Goal: Transaction & Acquisition: Purchase product/service

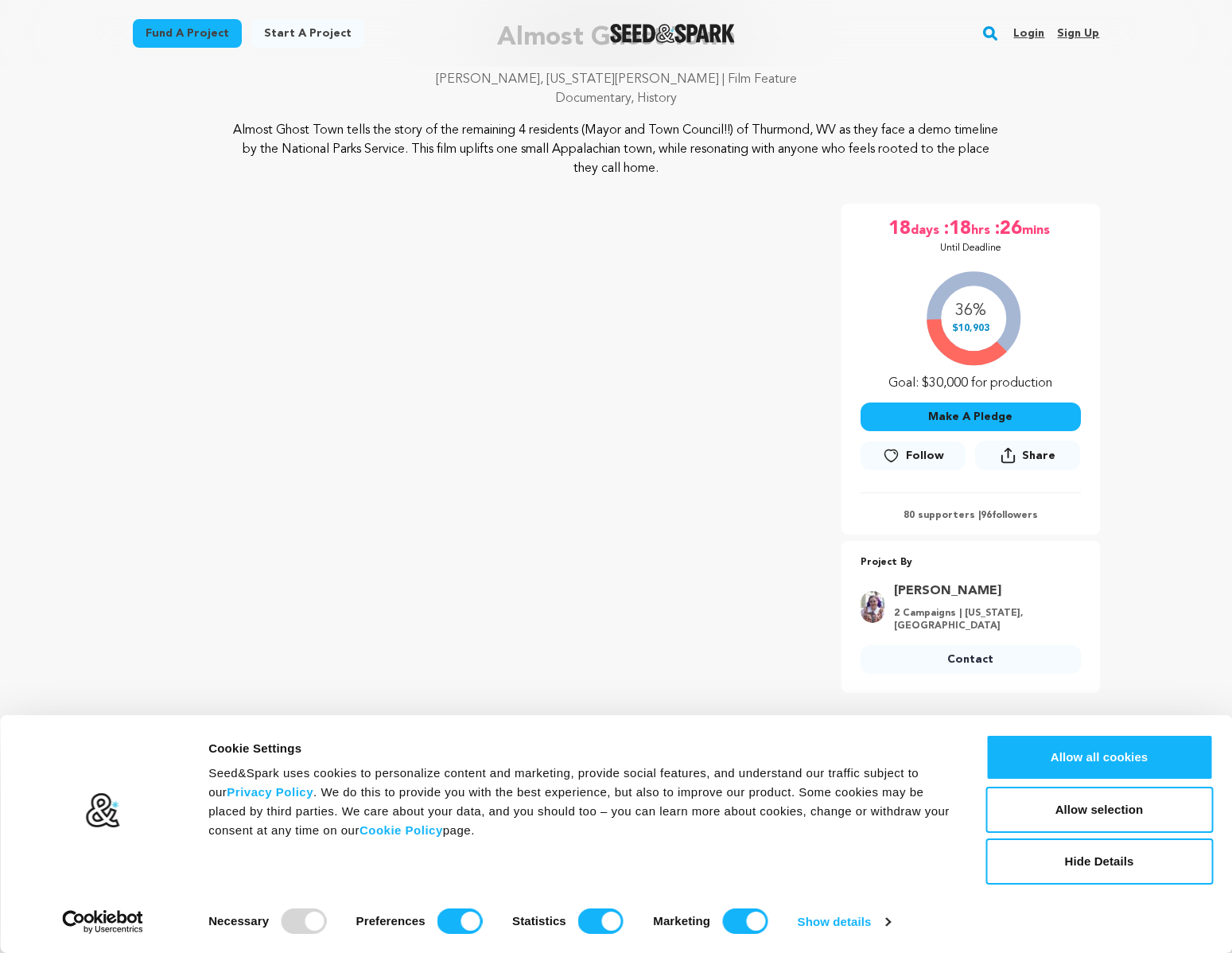
scroll to position [123, 0]
drag, startPoint x: 969, startPoint y: 412, endPoint x: 1154, endPoint y: 376, distance: 188.5
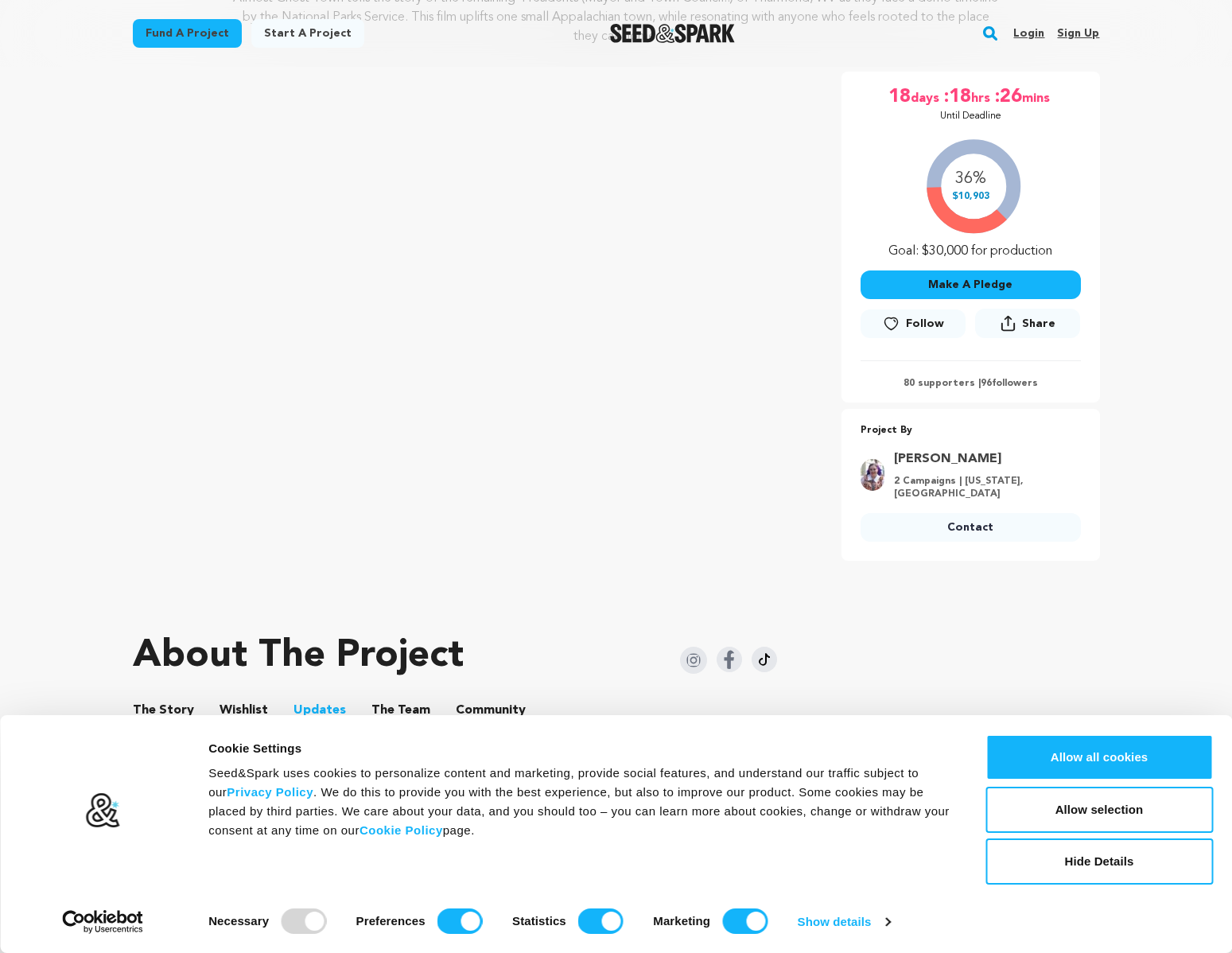
scroll to position [255, 0]
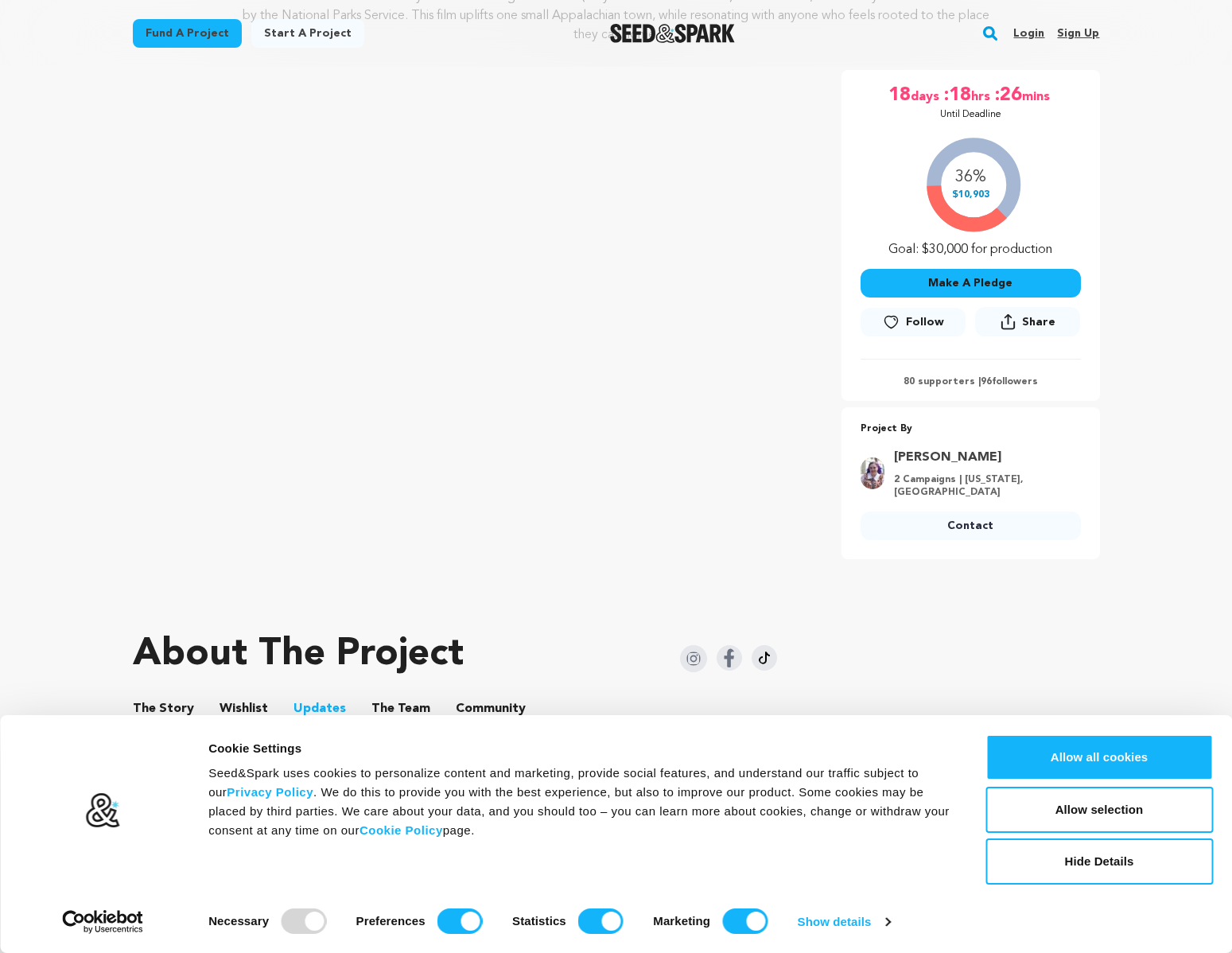
click at [974, 279] on button "Make A Pledge" at bounding box center [971, 282] width 221 height 28
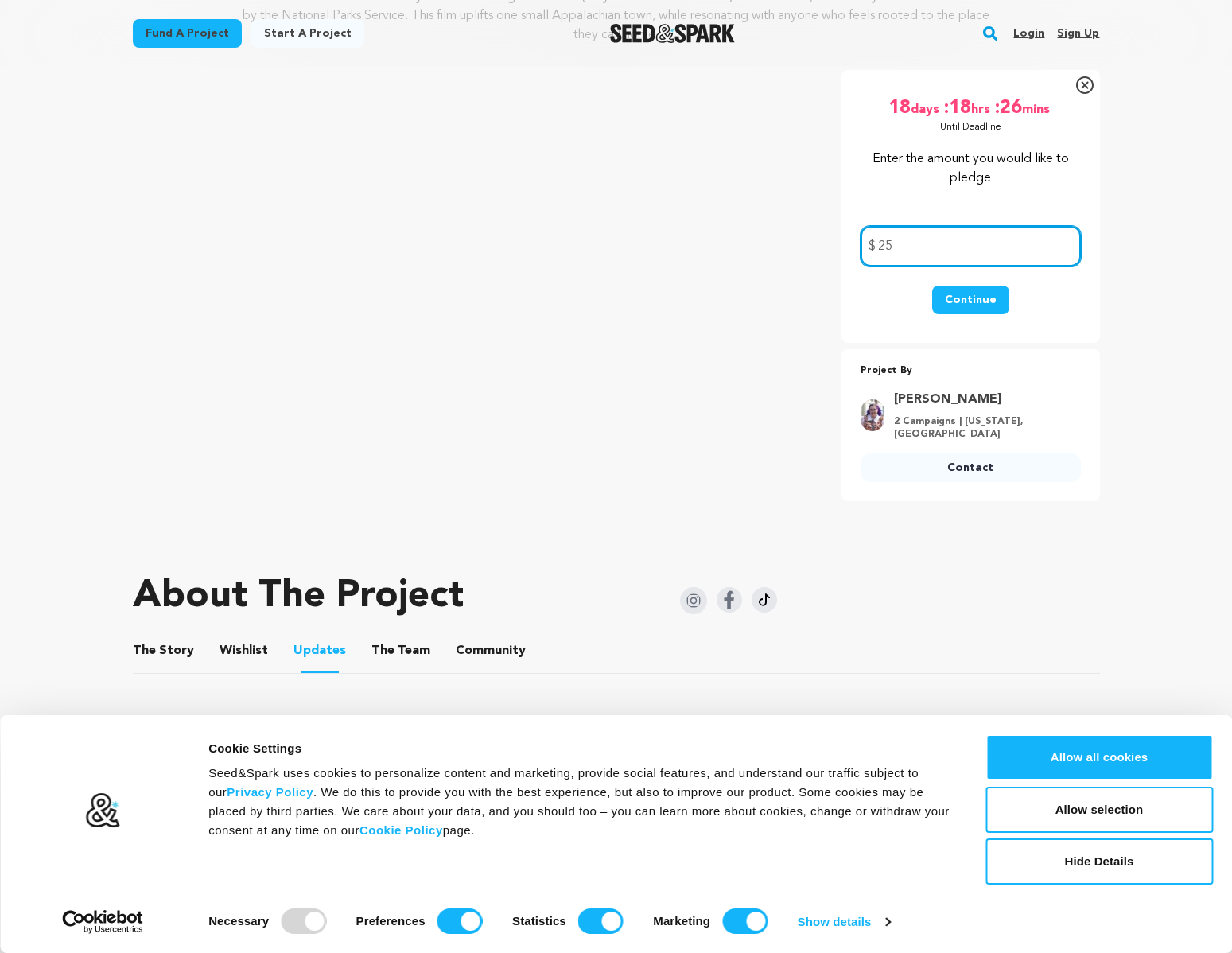
type input "25"
click at [960, 307] on button "Continue" at bounding box center [970, 299] width 77 height 28
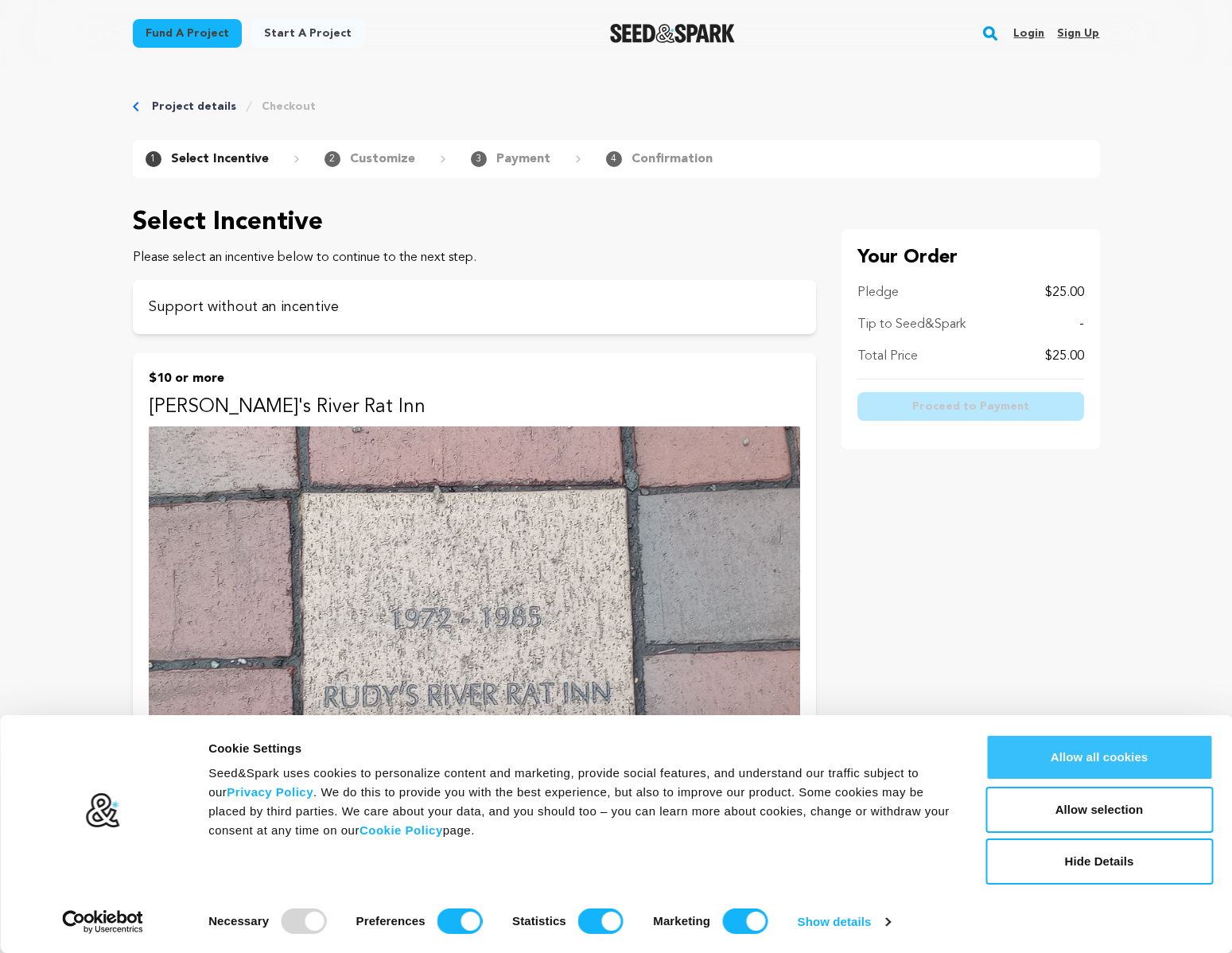
click at [1112, 766] on button "Allow all cookies" at bounding box center [1099, 757] width 228 height 46
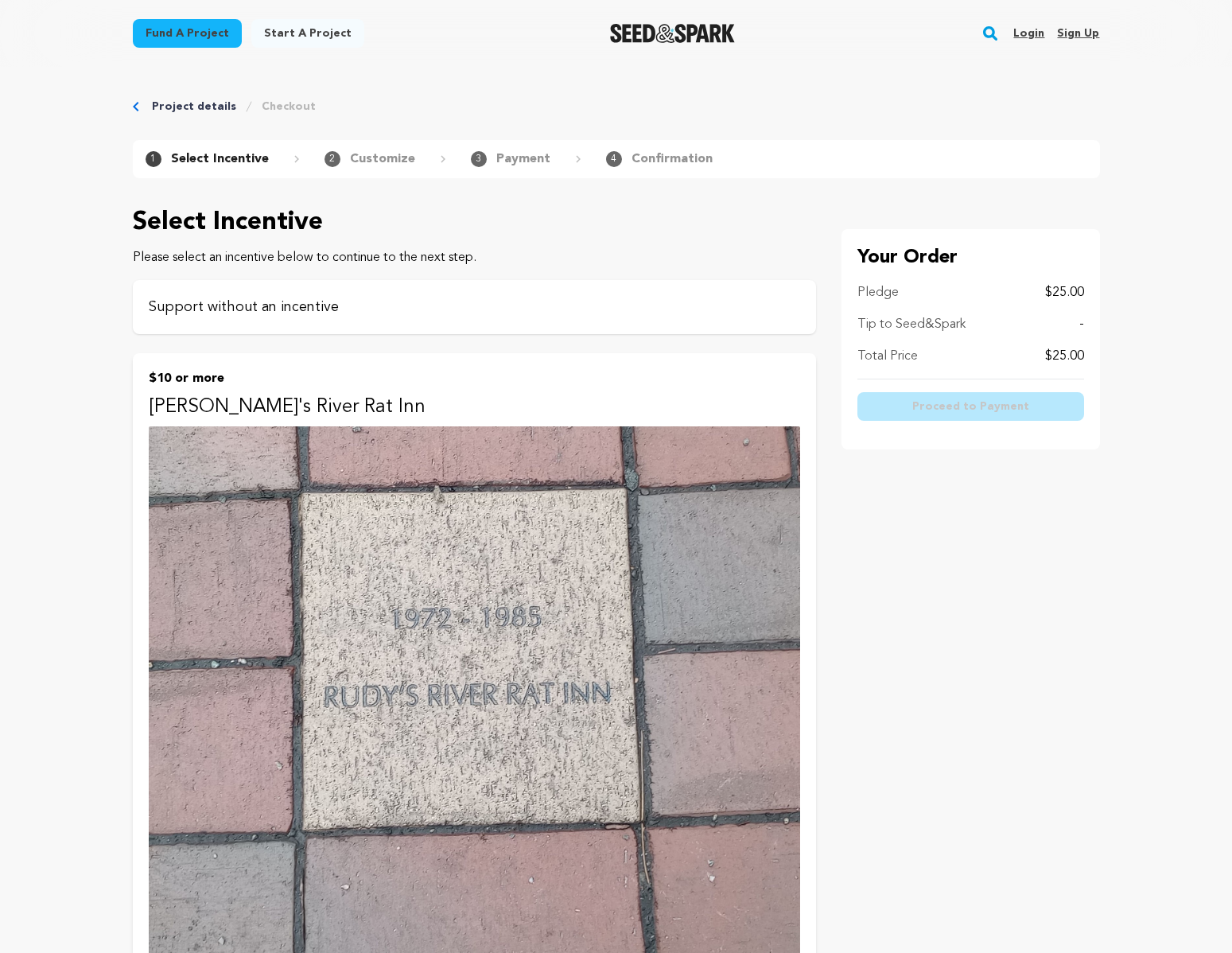
click at [311, 319] on div "Support without an incentive" at bounding box center [474, 307] width 683 height 54
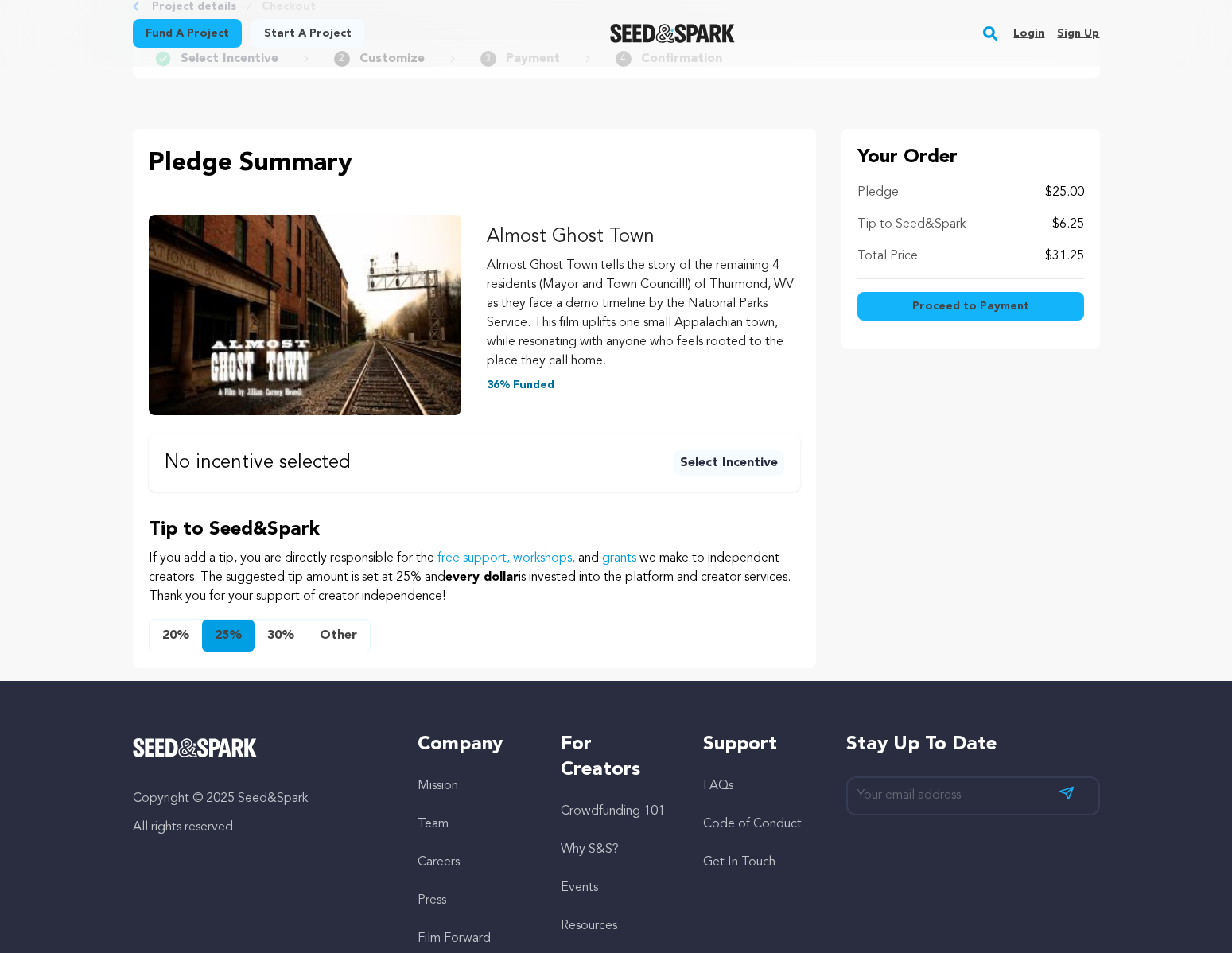
click at [772, 464] on button "Select Incentive" at bounding box center [729, 463] width 110 height 25
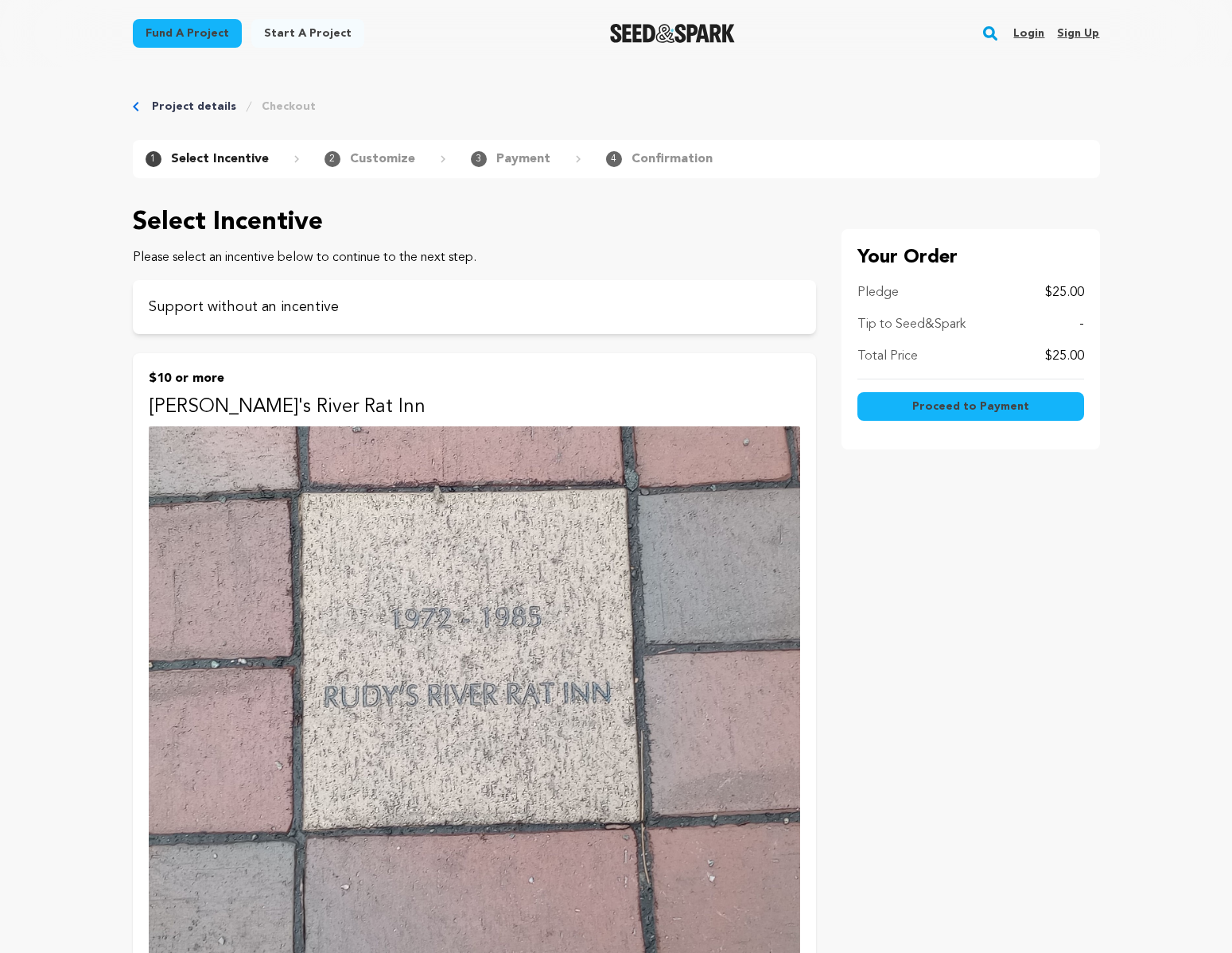
click at [580, 567] on img at bounding box center [474, 700] width 652 height 548
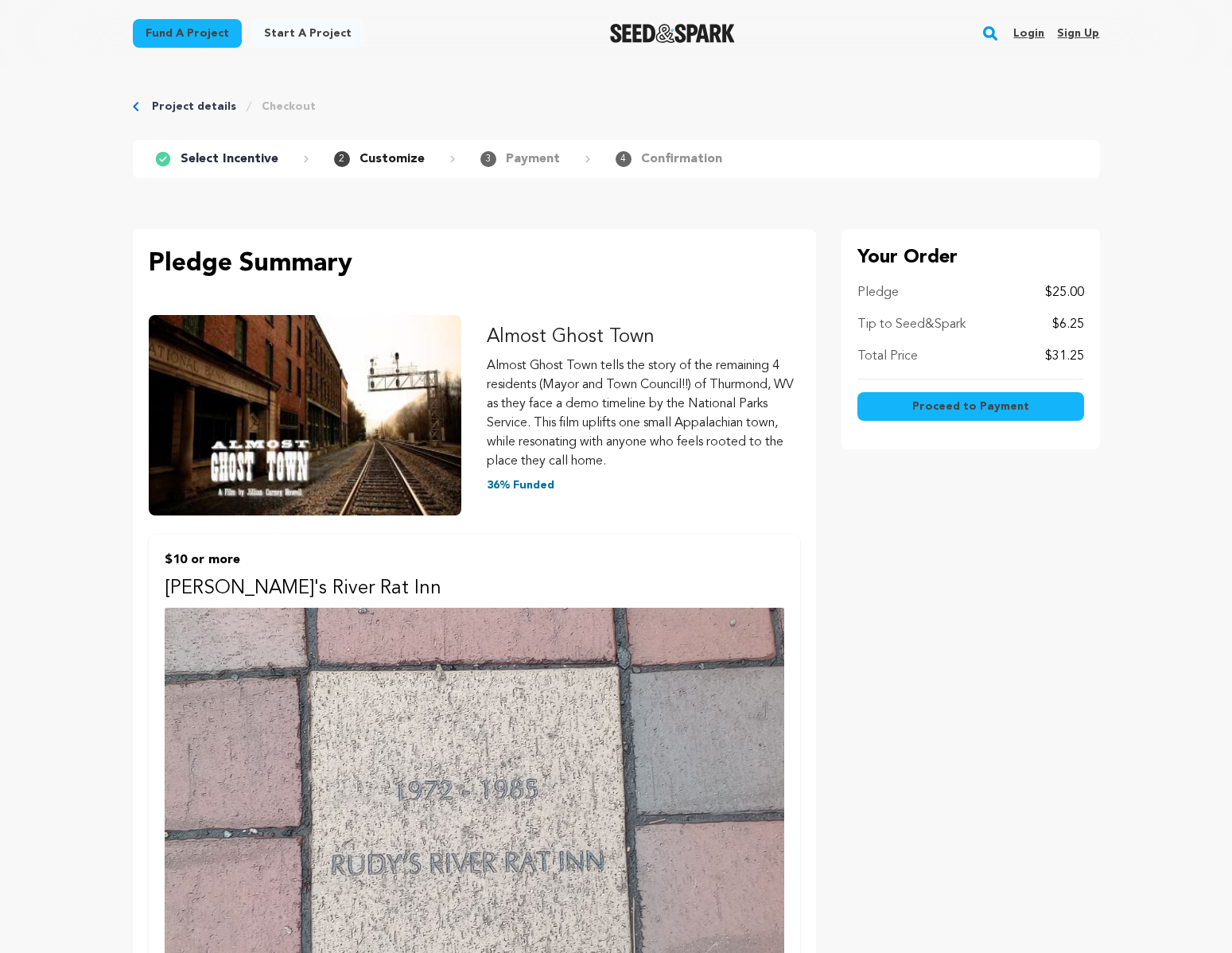
click at [986, 401] on span "Proceed to Payment" at bounding box center [971, 407] width 117 height 16
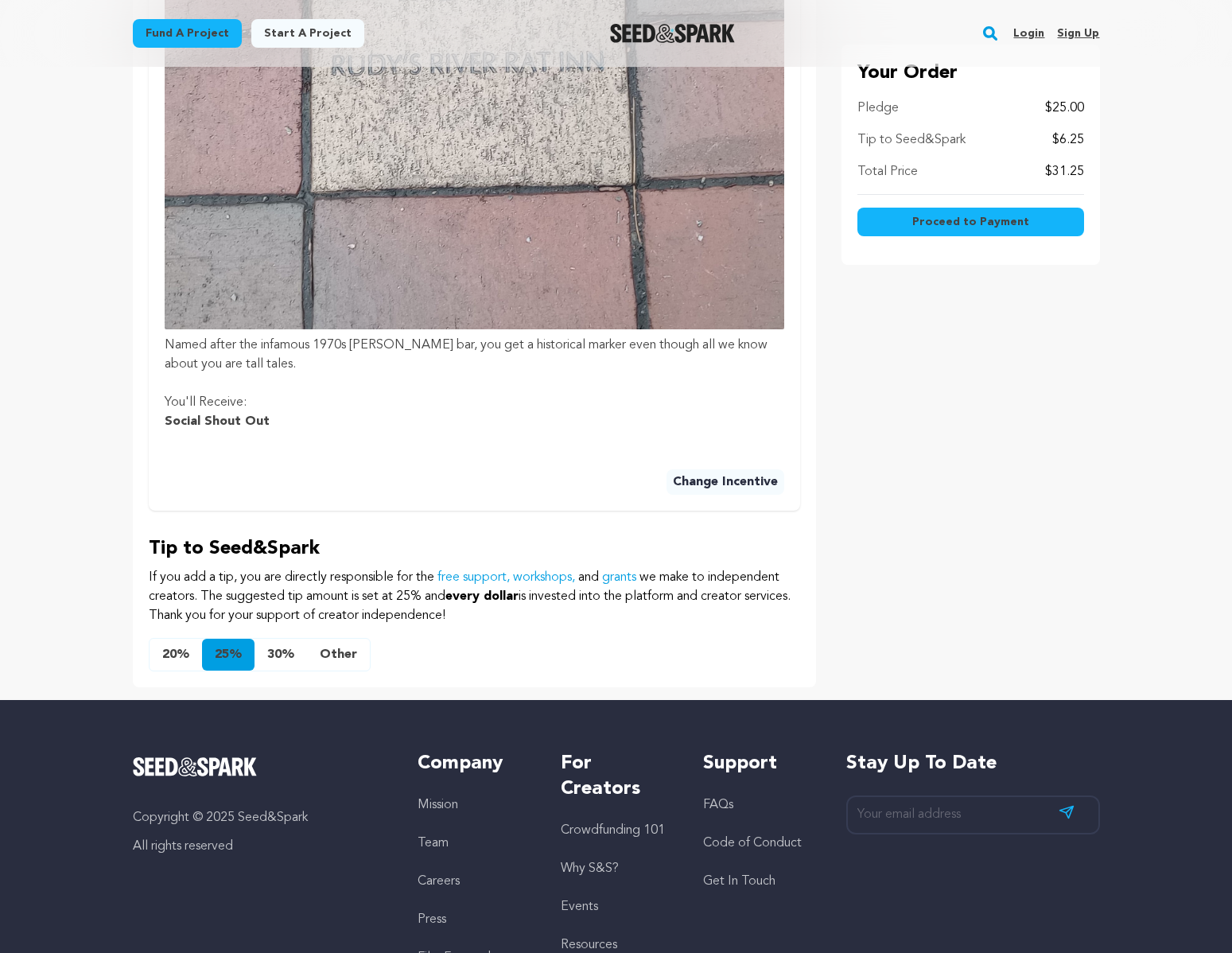
scroll to position [955, 0]
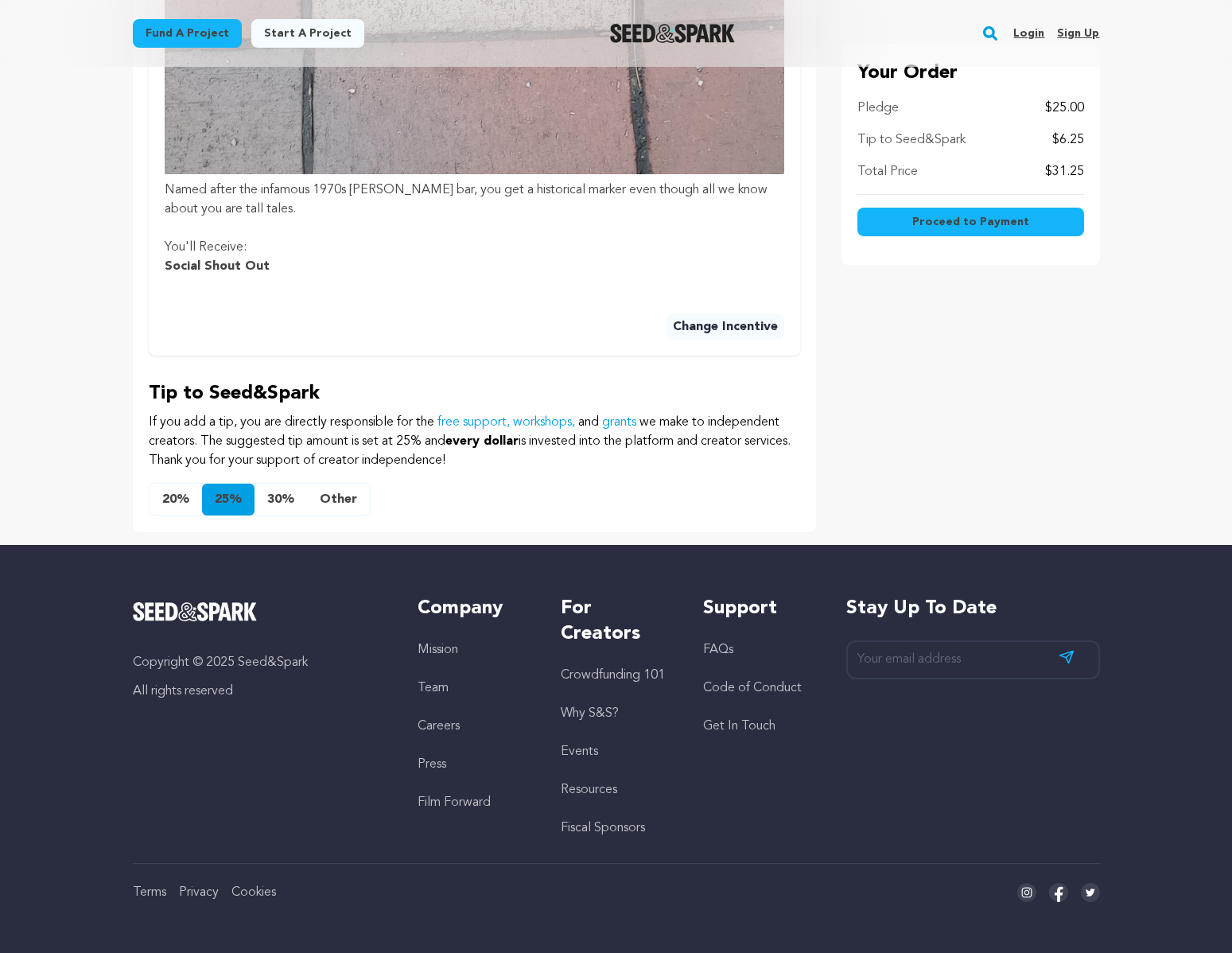
click at [345, 503] on button "Other" at bounding box center [338, 499] width 63 height 32
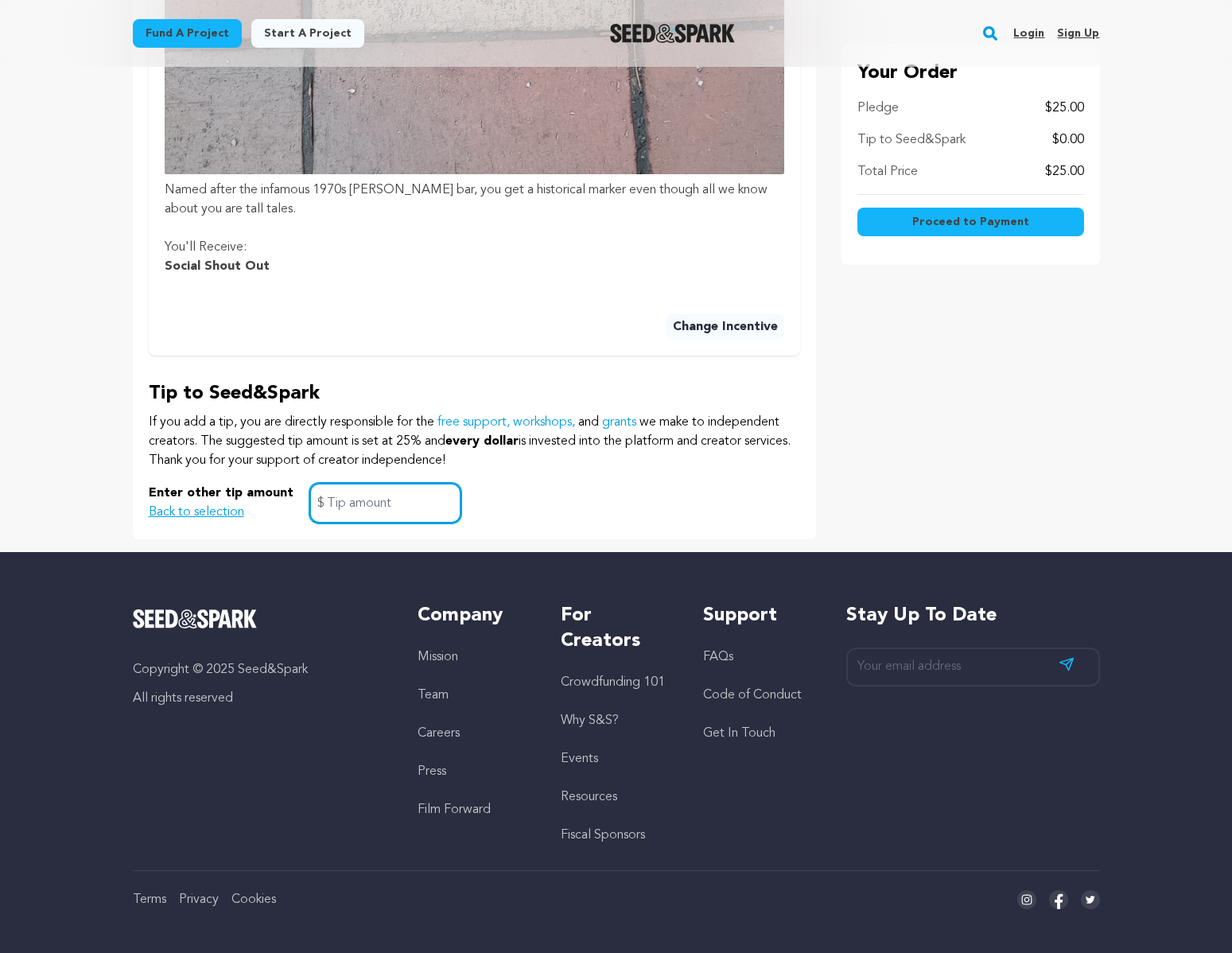
click at [338, 505] on input "text" at bounding box center [386, 503] width 152 height 41
type input "2"
click at [528, 501] on div "Enter other tip amount Back to selection 2 $" at bounding box center [474, 503] width 652 height 41
click at [404, 512] on input "2" at bounding box center [386, 503] width 152 height 41
drag, startPoint x: 836, startPoint y: 486, endPoint x: 693, endPoint y: 495, distance: 143.3
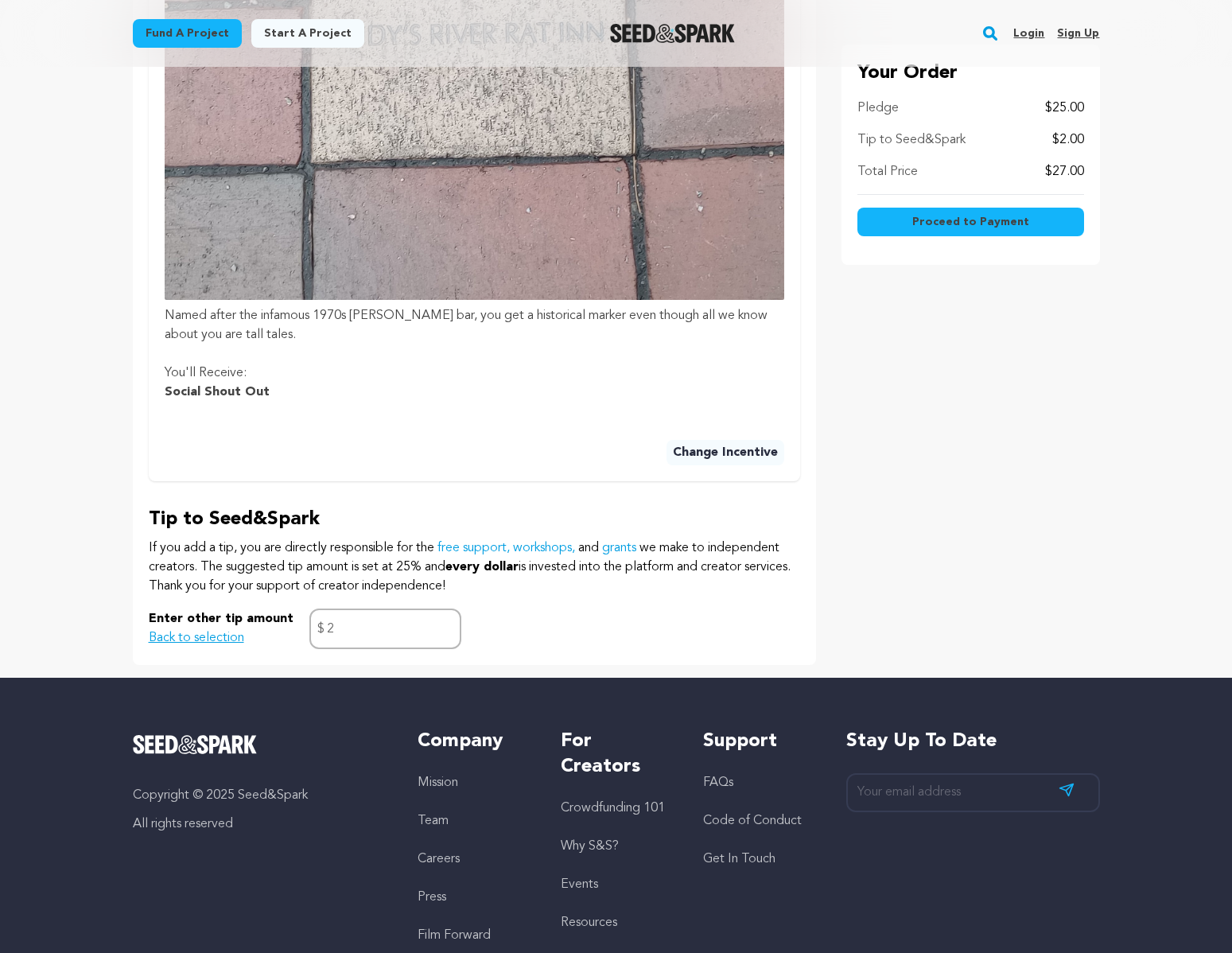
scroll to position [654, 0]
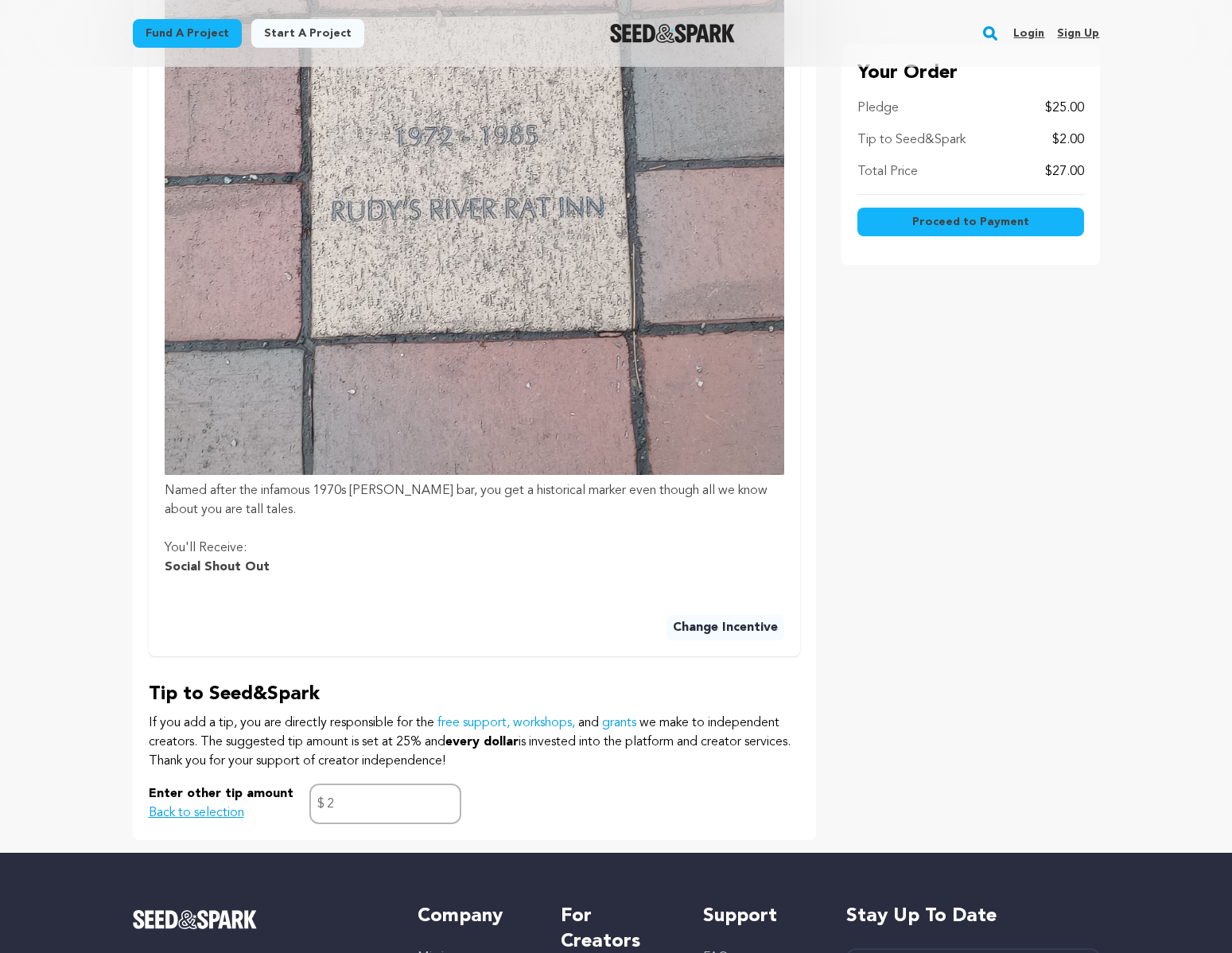
click at [968, 220] on span "Proceed to Payment" at bounding box center [971, 222] width 117 height 16
click at [346, 803] on input "2" at bounding box center [386, 804] width 152 height 41
type input "1"
click at [965, 212] on button "Proceed to Payment" at bounding box center [971, 221] width 227 height 28
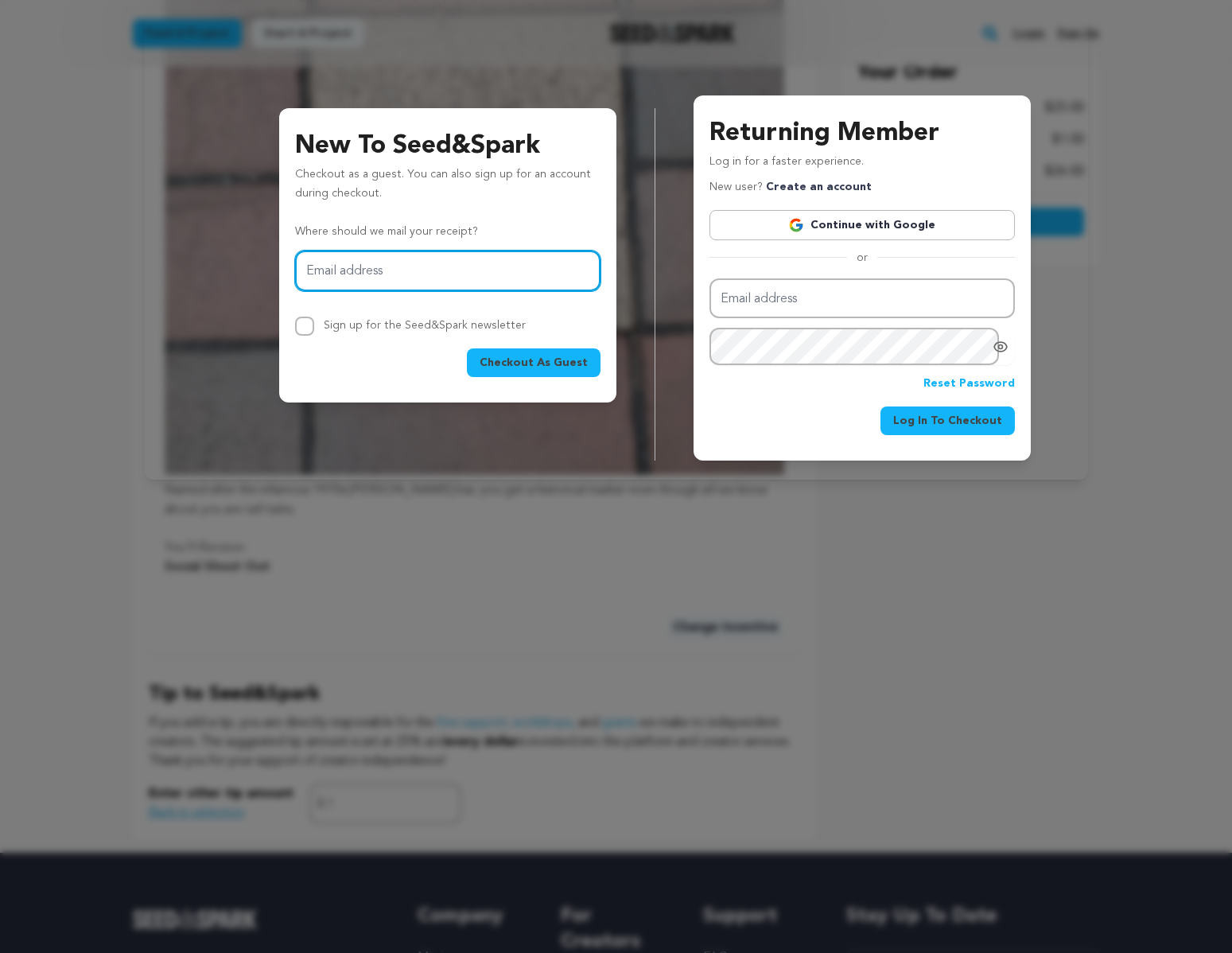
click at [480, 281] on input "Email address" at bounding box center [447, 271] width 306 height 41
type input "jon.thomas@neverwhisperjustice.com"
click at [543, 370] on span "Checkout As Guest" at bounding box center [533, 363] width 108 height 16
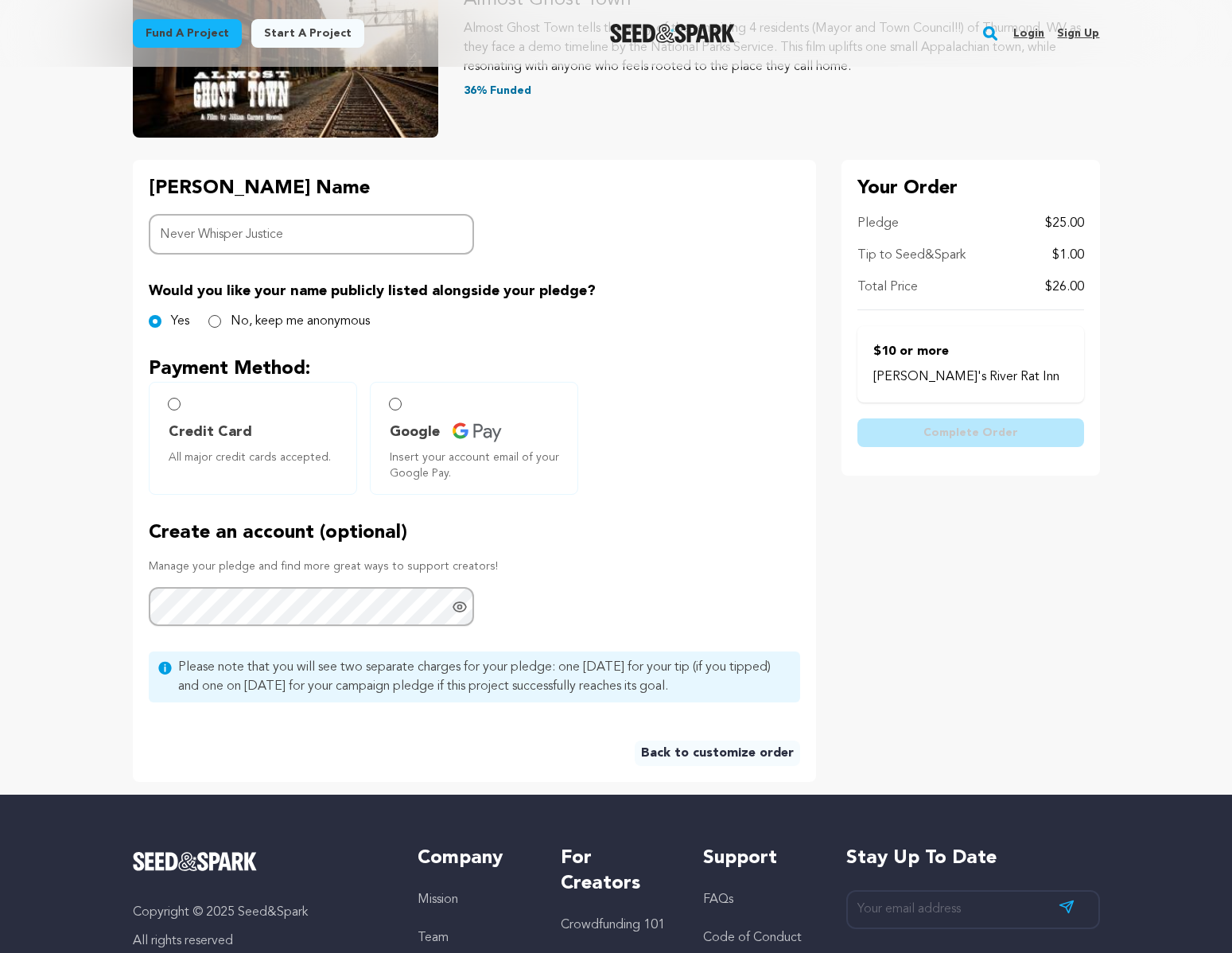
scroll to position [268, 0]
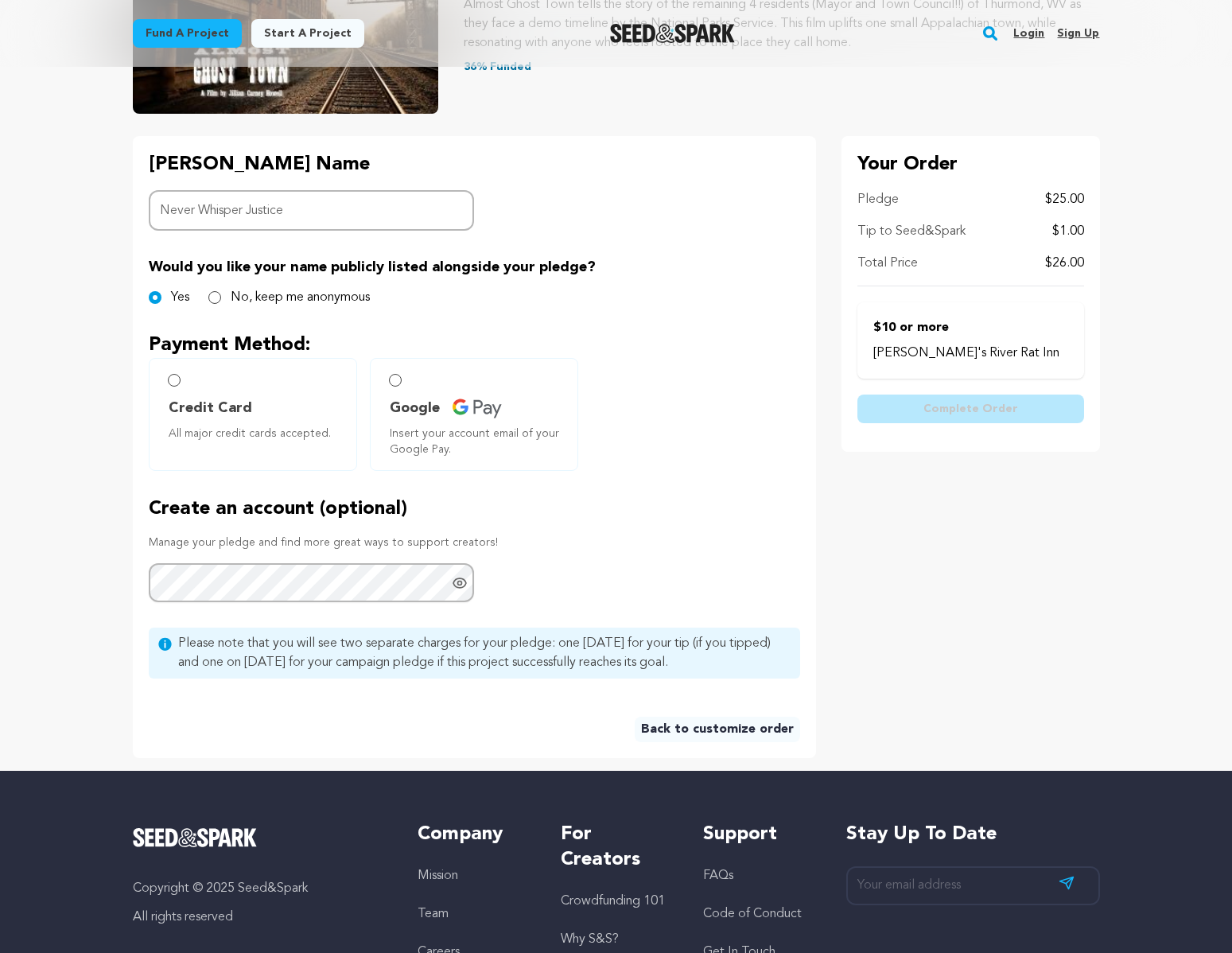
type input "Never Whisper Justice"
click at [235, 401] on span "Credit Card" at bounding box center [210, 408] width 83 height 22
radio input "true"
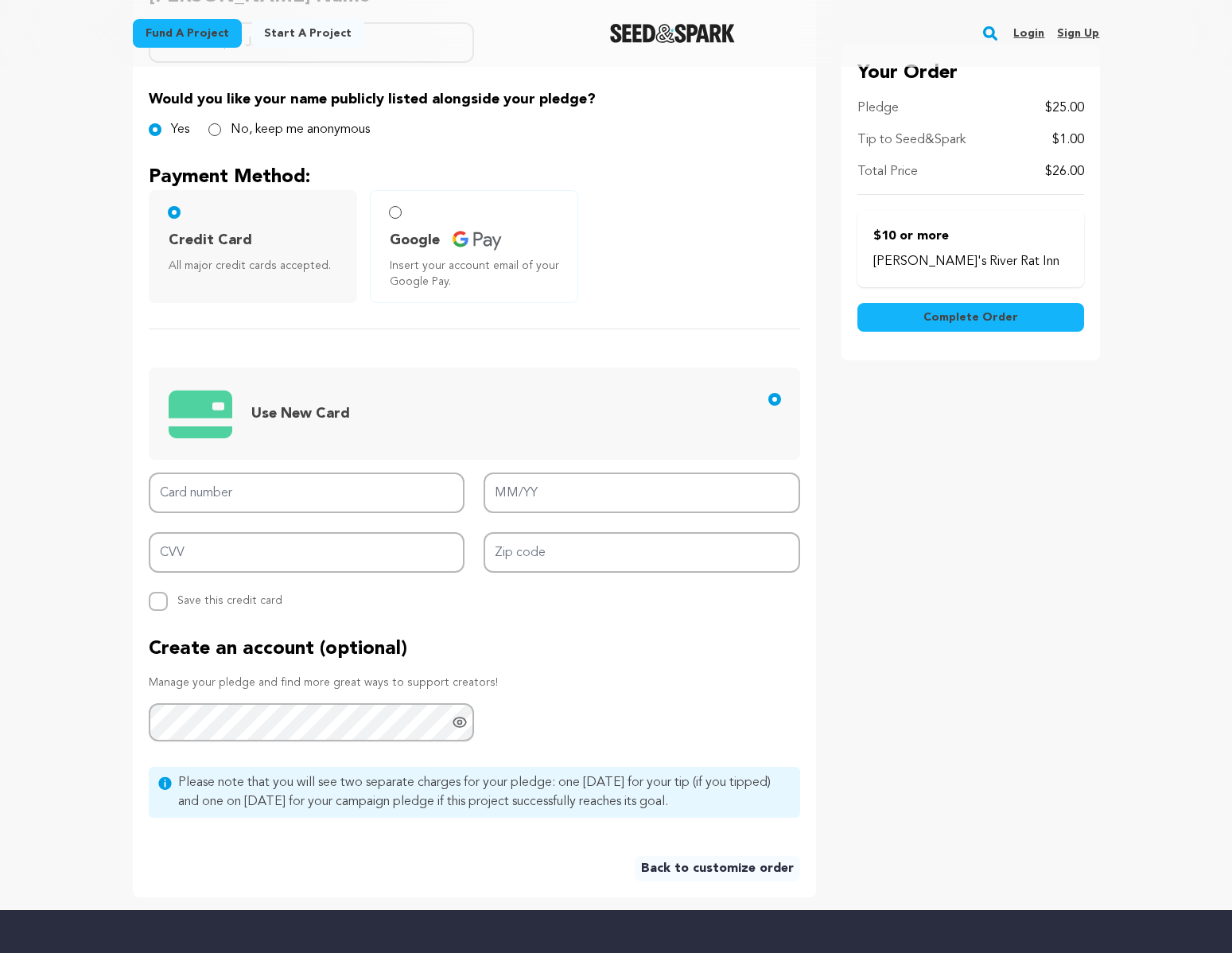
scroll to position [447, 0]
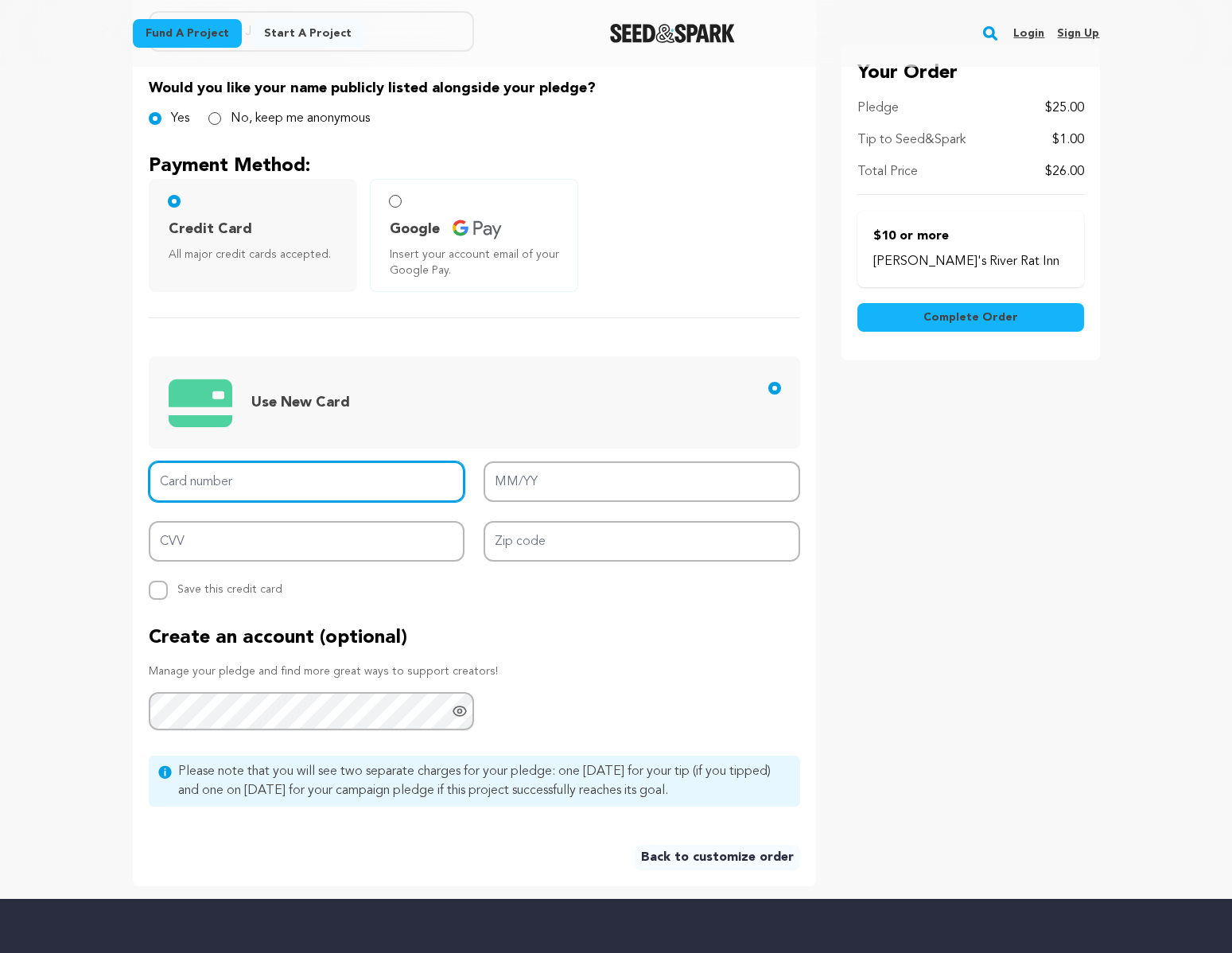
click at [294, 489] on input "Card number" at bounding box center [307, 482] width 317 height 41
type input "[CREDIT_CARD_NUMBER]"
type input "01/28"
type input "0190"
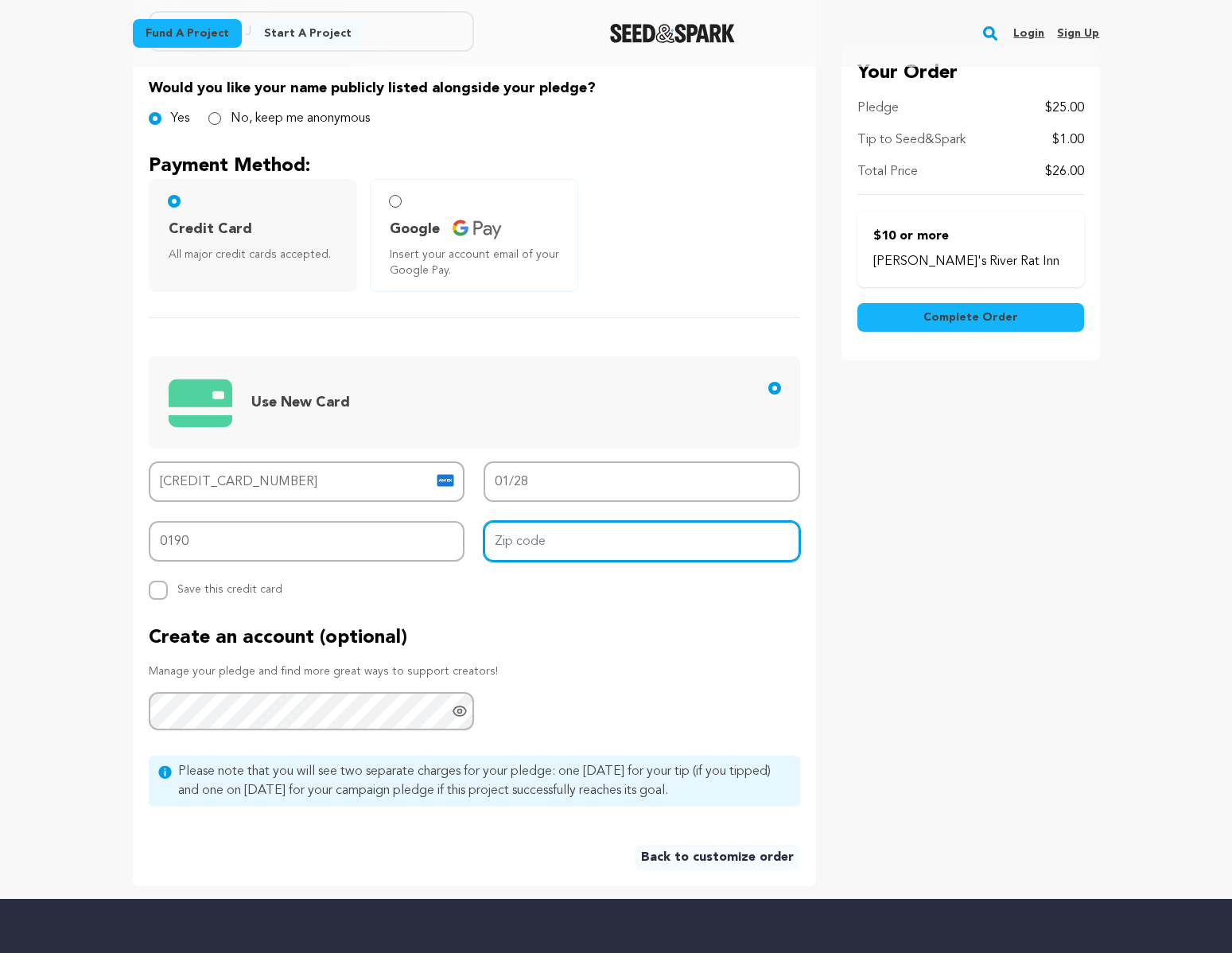
click at [537, 536] on input "Zip code" at bounding box center [642, 541] width 317 height 41
type input "90010"
click at [829, 587] on div "[PERSON_NAME] Name Backer Name Never Whisper Justice Would you like your name p…" at bounding box center [616, 421] width 967 height 930
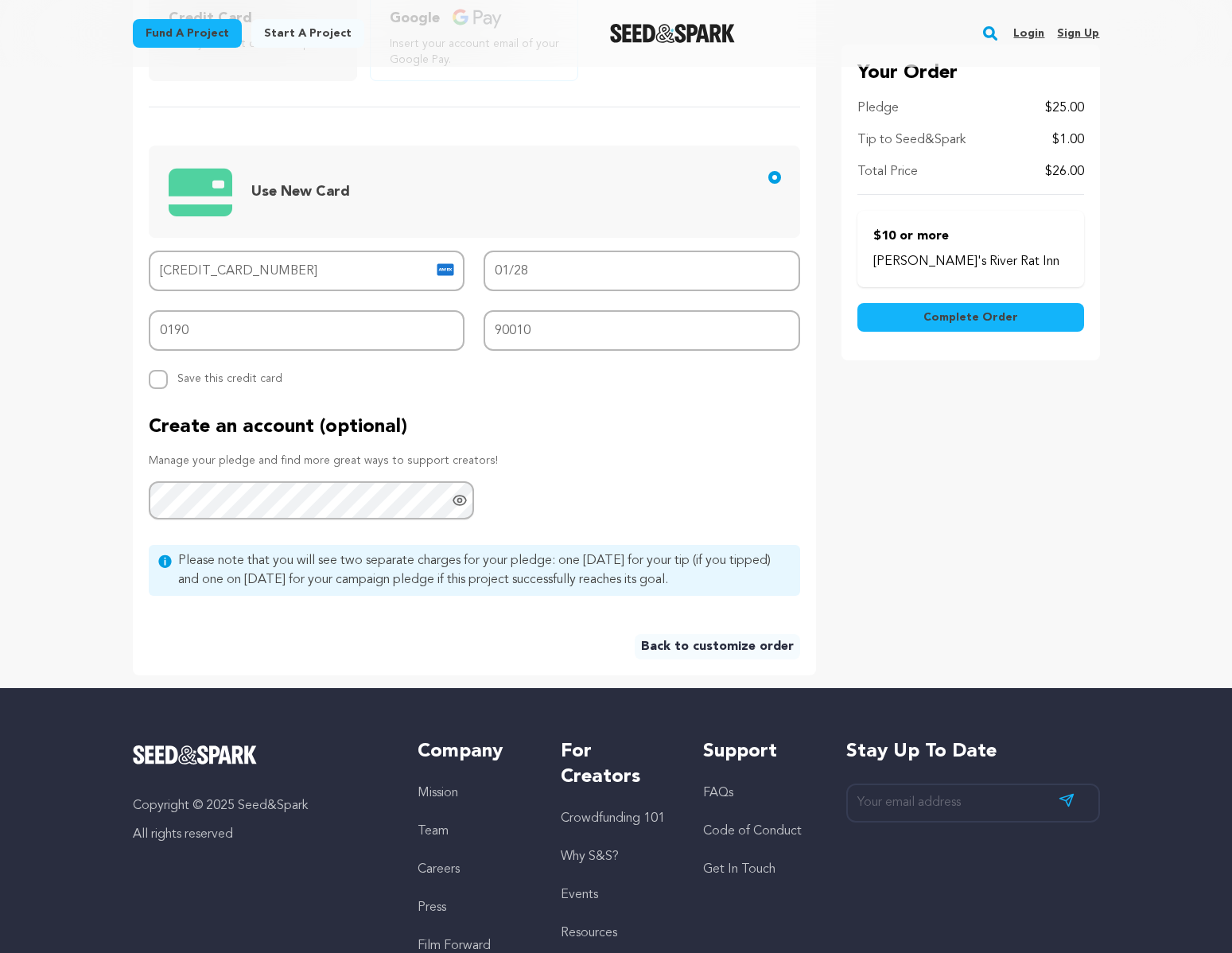
scroll to position [648, 0]
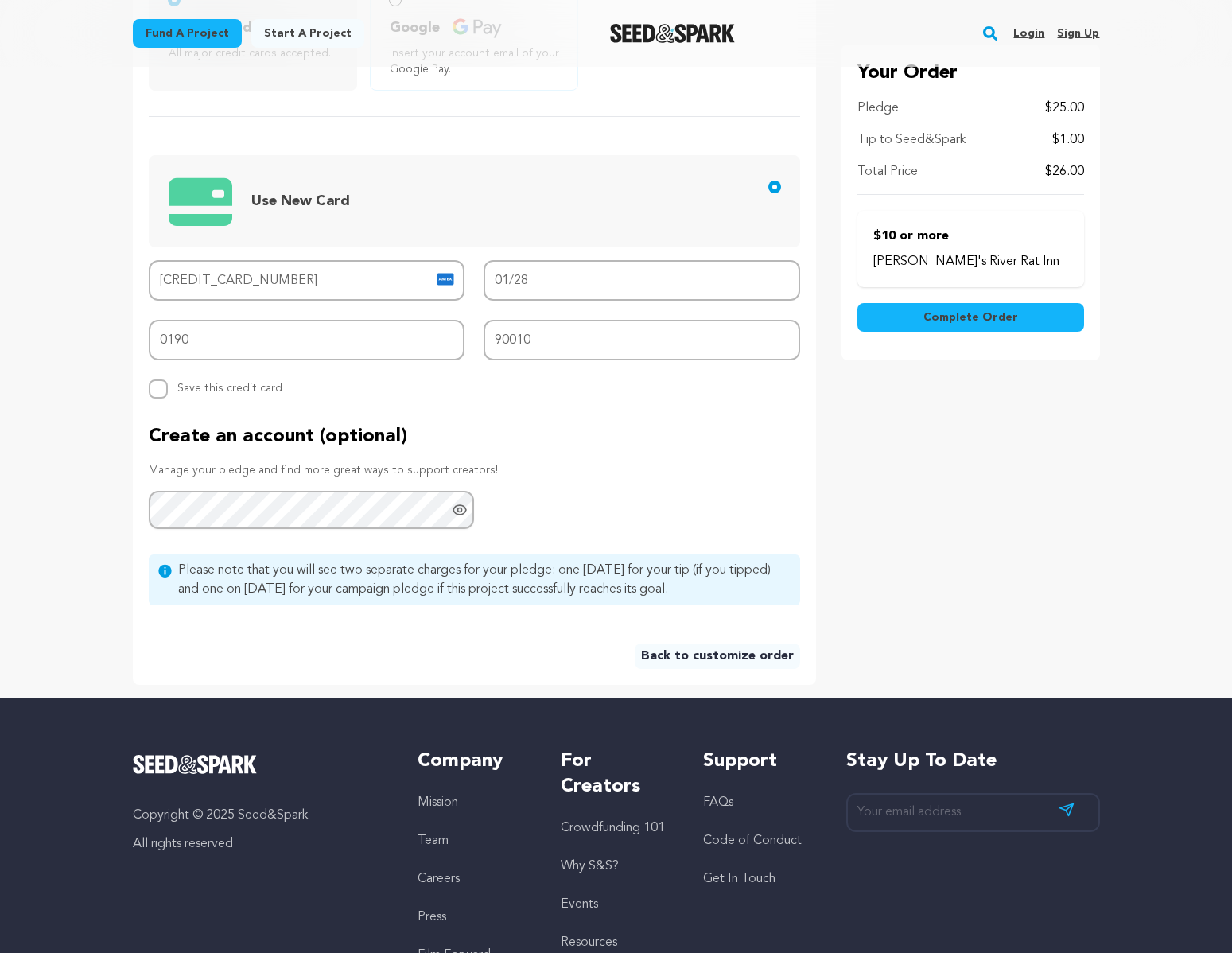
click at [947, 313] on span "Complete Order" at bounding box center [970, 318] width 95 height 16
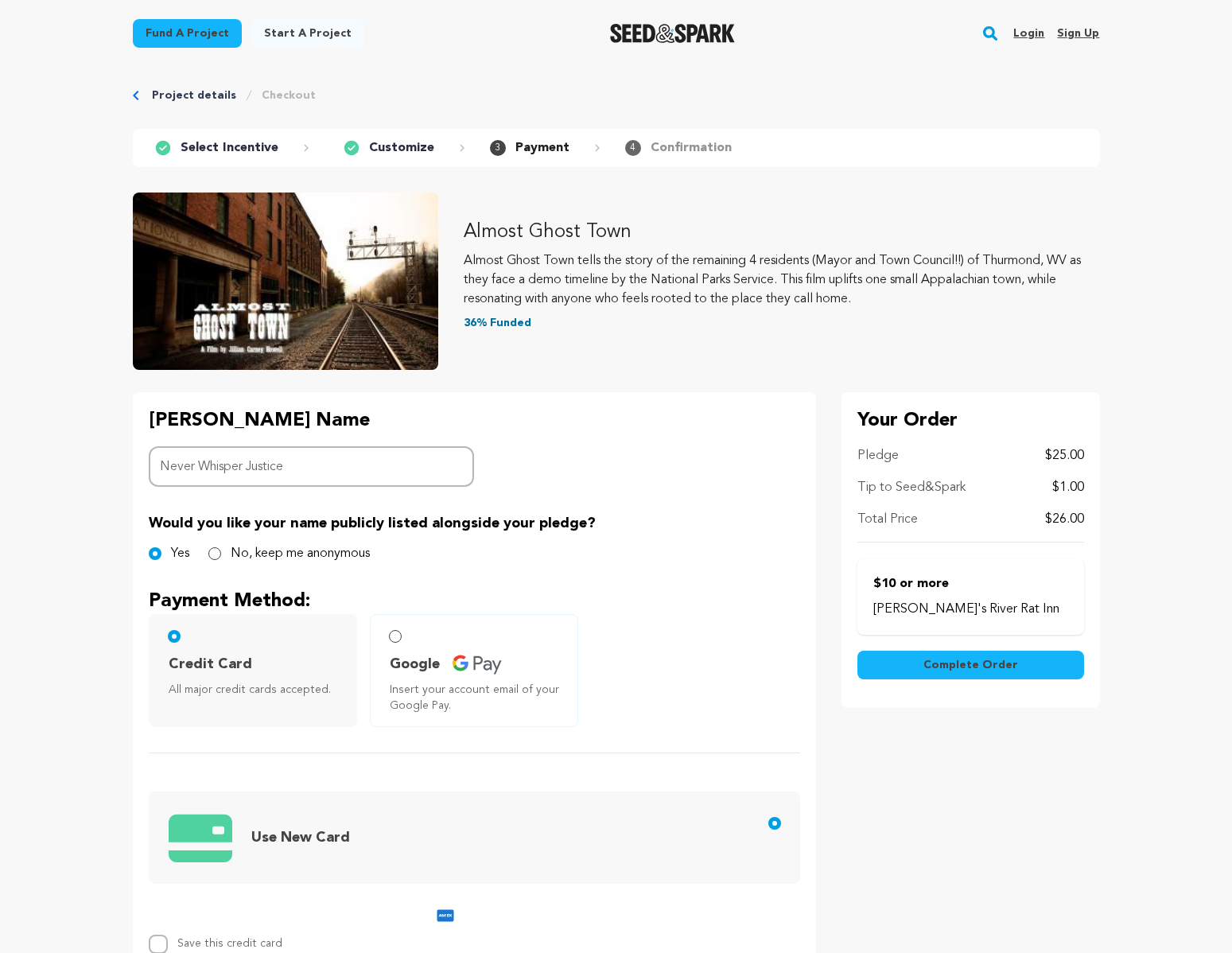
scroll to position [0, 0]
